Goal: Navigation & Orientation: Find specific page/section

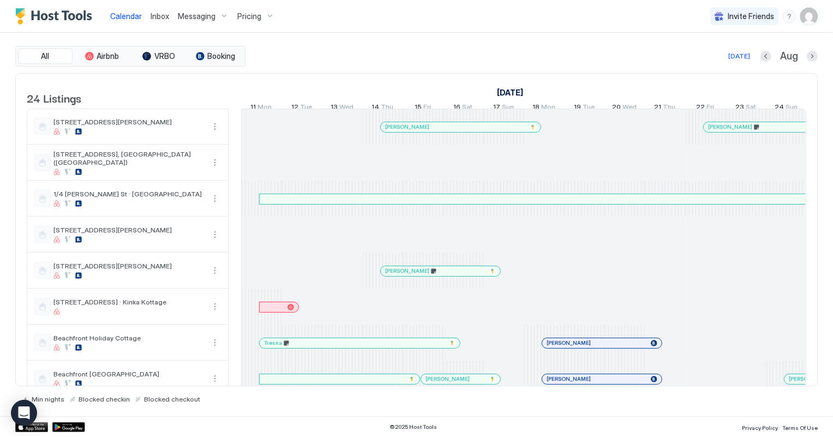
scroll to position [0, 606]
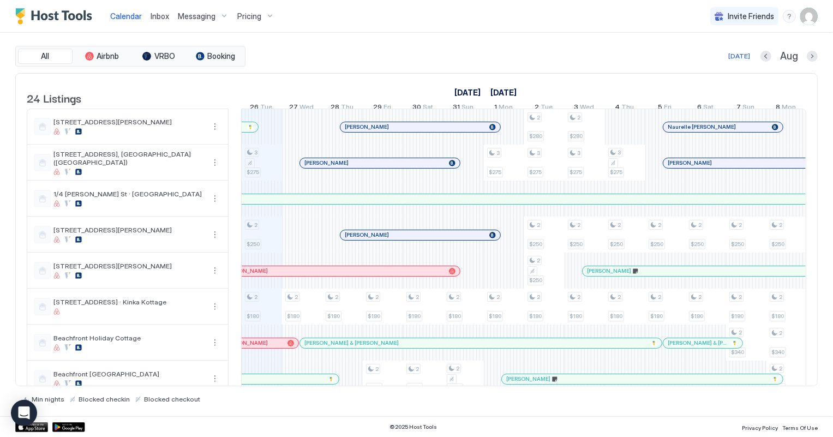
click at [158, 15] on span "Inbox" at bounding box center [160, 15] width 19 height 9
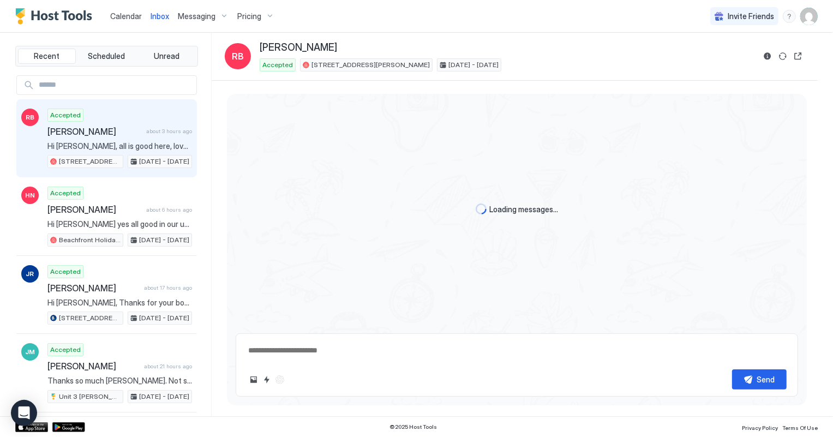
scroll to position [165, 0]
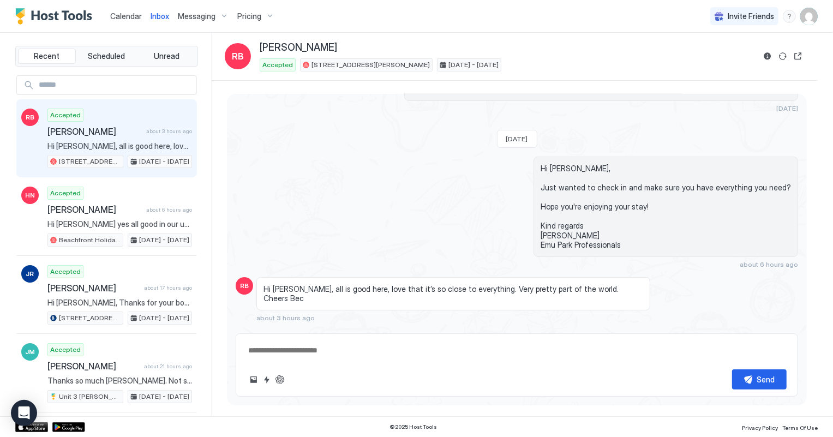
click at [117, 14] on span "Calendar" at bounding box center [126, 15] width 32 height 9
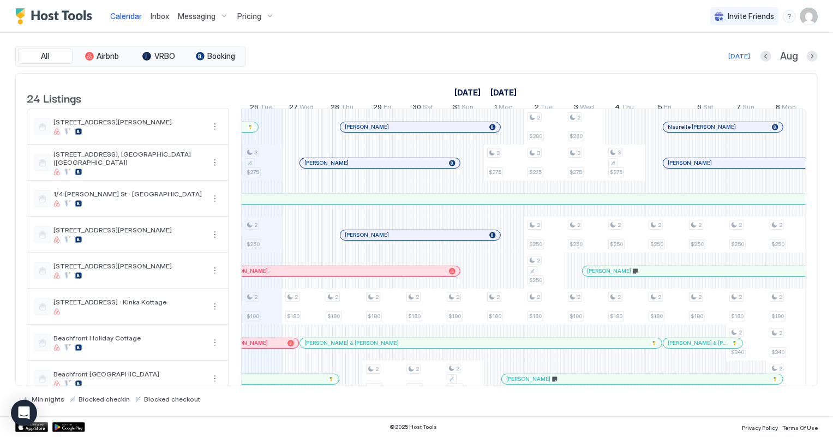
click at [162, 14] on span "Inbox" at bounding box center [160, 15] width 19 height 9
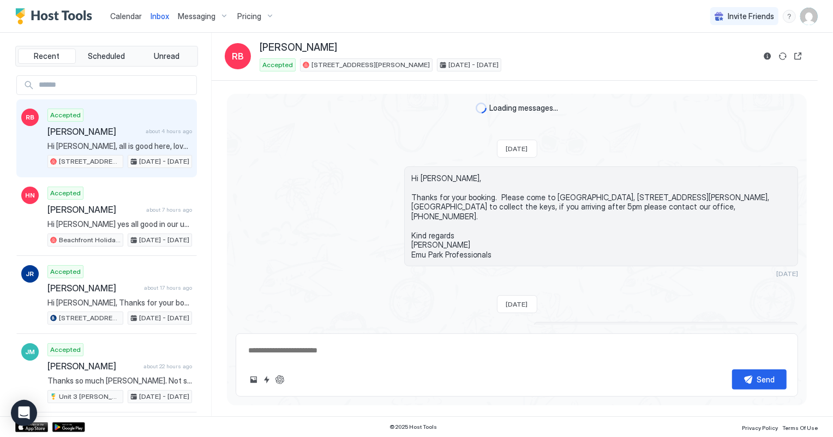
scroll to position [165, 0]
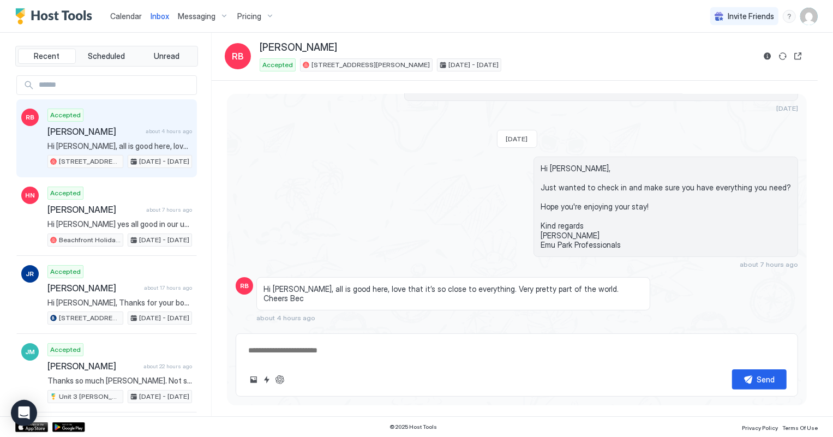
click at [129, 16] on span "Calendar" at bounding box center [126, 15] width 32 height 9
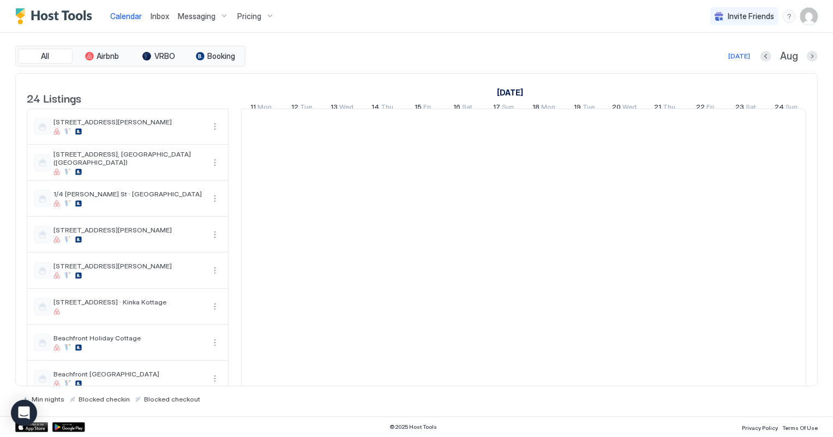
scroll to position [0, 606]
